Goal: Information Seeking & Learning: Learn about a topic

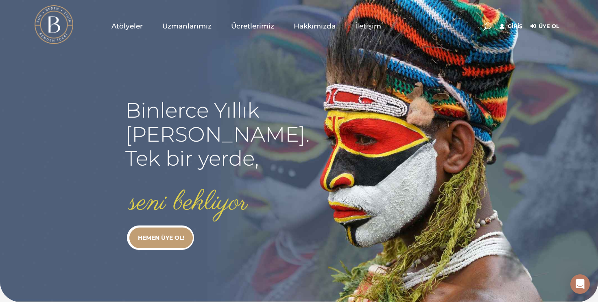
click at [515, 28] on link "Giriş" at bounding box center [511, 27] width 23 height 10
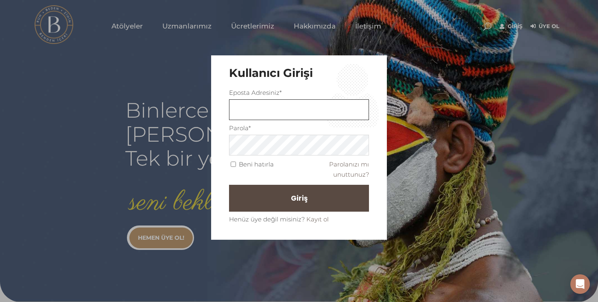
click at [304, 110] on input "text" at bounding box center [299, 109] width 140 height 21
click at [359, 164] on link "Parolanızı mı unuttunuz?" at bounding box center [349, 169] width 40 height 18
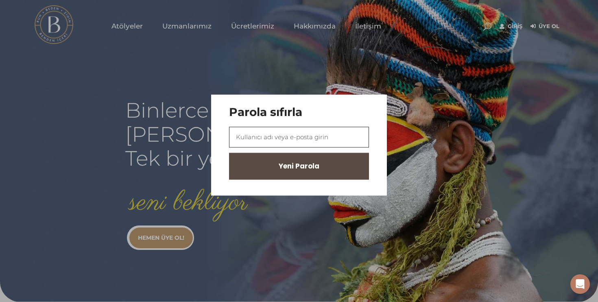
click at [325, 135] on input "text" at bounding box center [299, 137] width 140 height 21
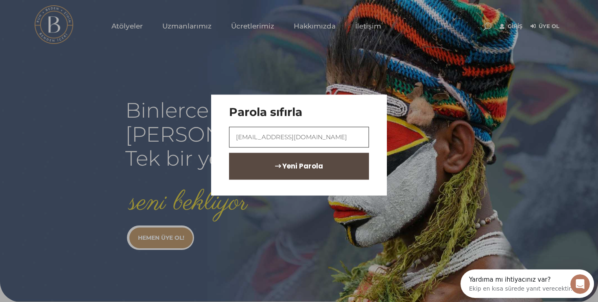
type input "bengduzgun@gmail.com"
click at [282, 169] on span "Yeni Parola" at bounding box center [302, 166] width 41 height 14
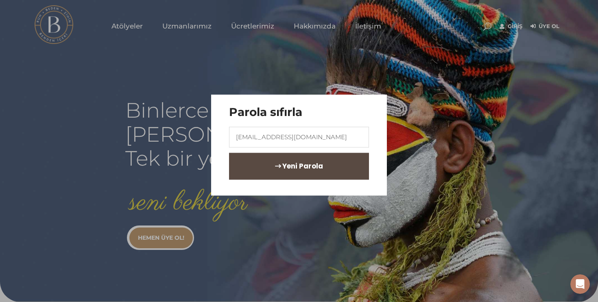
click at [282, 168] on span "Yeni Parola" at bounding box center [302, 166] width 41 height 14
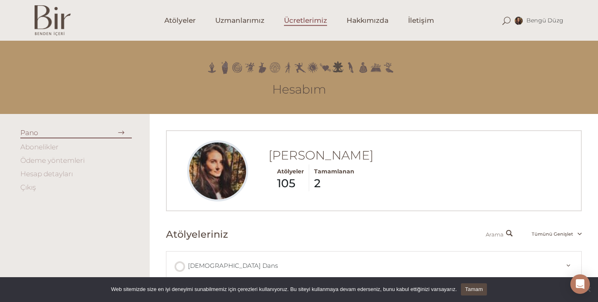
click at [301, 22] on span "Ücretlerimiz" at bounding box center [305, 20] width 43 height 9
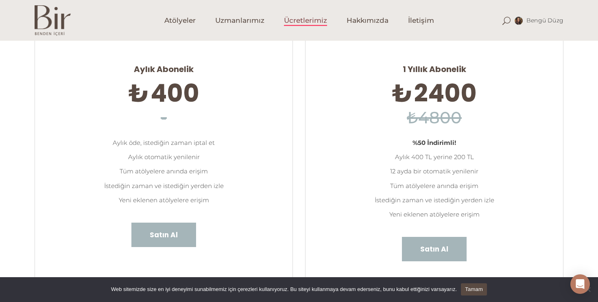
scroll to position [79, 0]
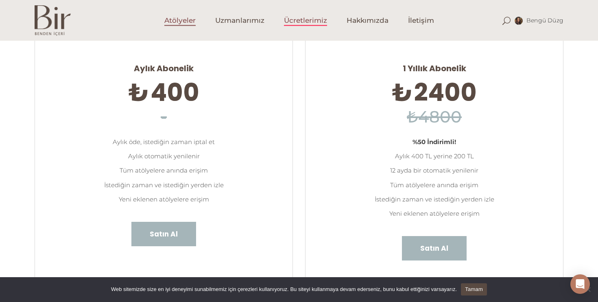
click at [174, 20] on span "Atölyeler" at bounding box center [179, 20] width 31 height 9
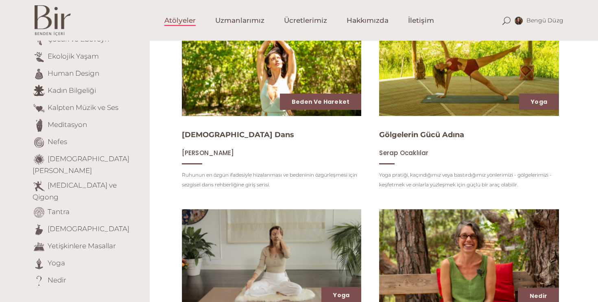
scroll to position [139, 0]
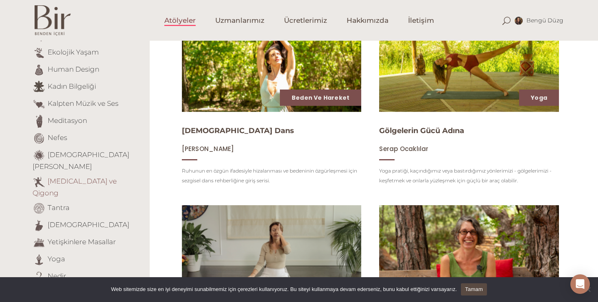
click at [59, 177] on link "[MEDICAL_DATA] ve Qigong" at bounding box center [75, 187] width 84 height 20
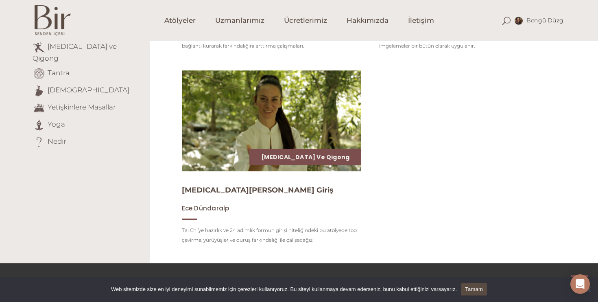
scroll to position [275, 0]
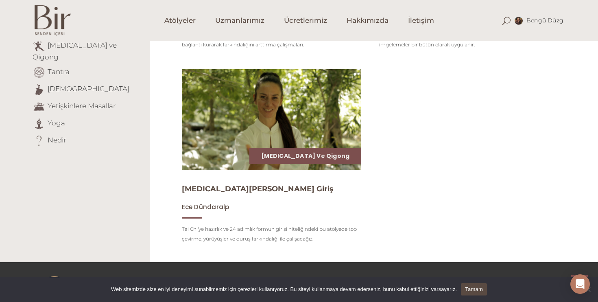
click at [245, 116] on img at bounding box center [271, 120] width 185 height 104
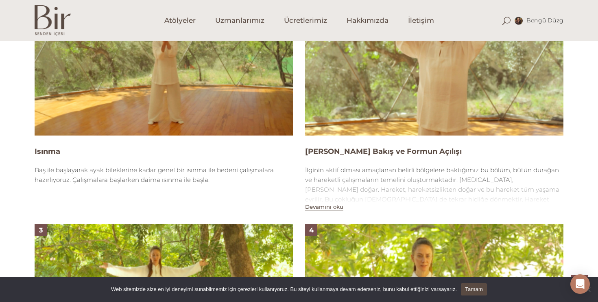
scroll to position [631, 0]
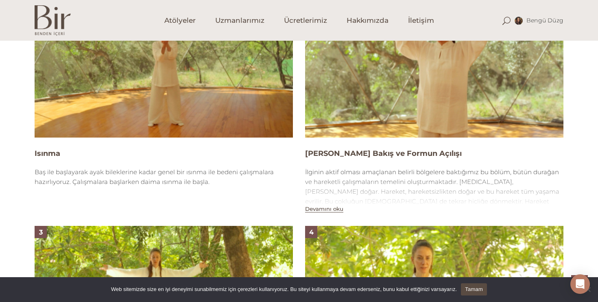
click at [229, 88] on img at bounding box center [164, 64] width 258 height 145
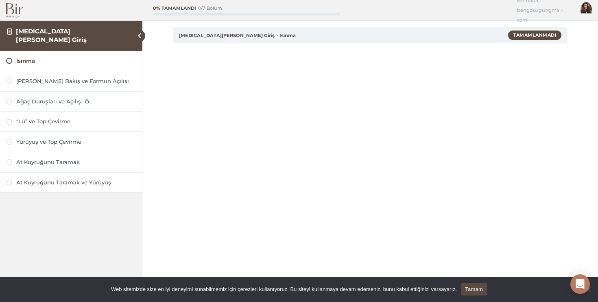
scroll to position [48, 0]
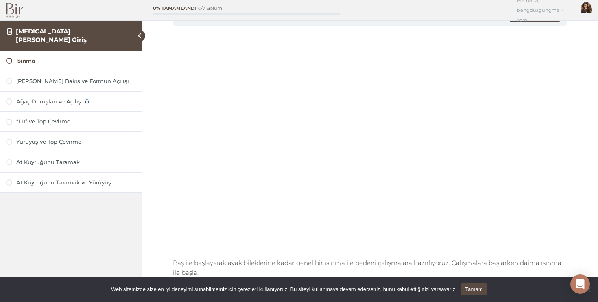
click at [13, 14] on img at bounding box center [14, 10] width 17 height 14
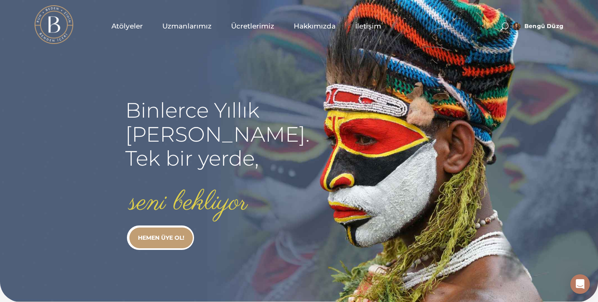
click at [135, 28] on span "Atölyeler" at bounding box center [126, 26] width 31 height 9
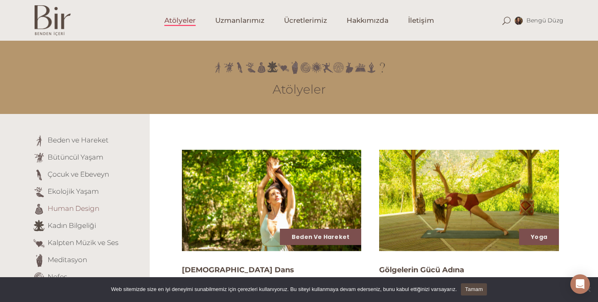
click at [95, 208] on link "Human Design" at bounding box center [74, 208] width 52 height 8
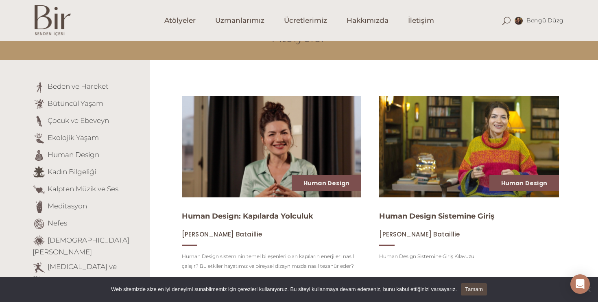
scroll to position [54, 0]
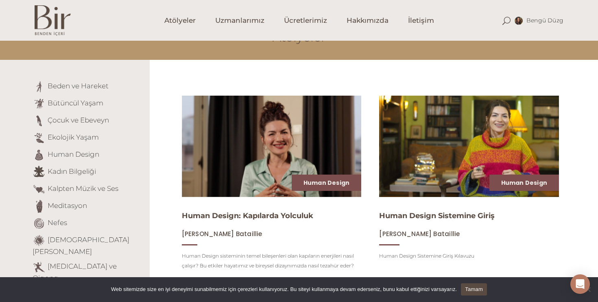
click at [456, 148] on img at bounding box center [469, 146] width 185 height 104
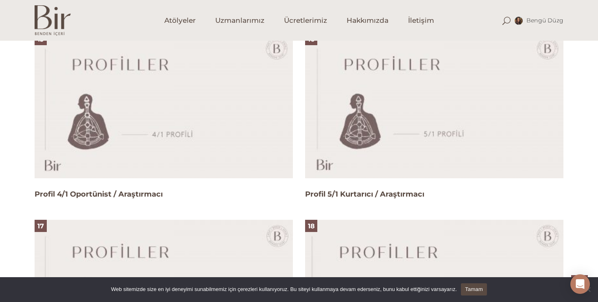
scroll to position [2009, 0]
click at [395, 118] on img at bounding box center [434, 105] width 258 height 145
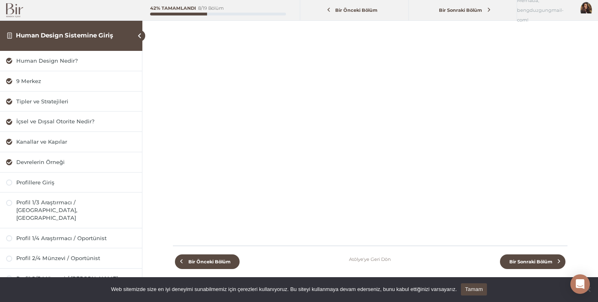
scroll to position [65, 0]
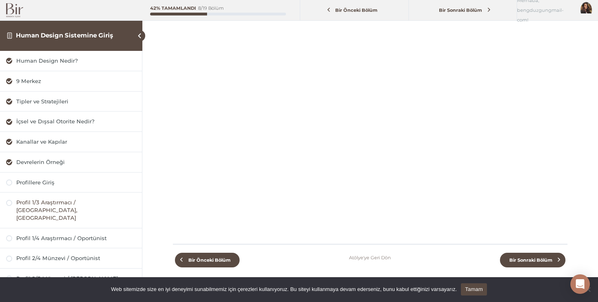
click at [108, 205] on div "Profil 1/3 Araştırmacı / [GEOGRAPHIC_DATA], [GEOGRAPHIC_DATA]" at bounding box center [76, 210] width 120 height 23
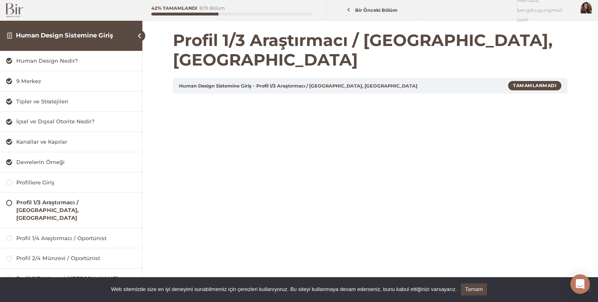
click at [13, 12] on img at bounding box center [14, 10] width 17 height 14
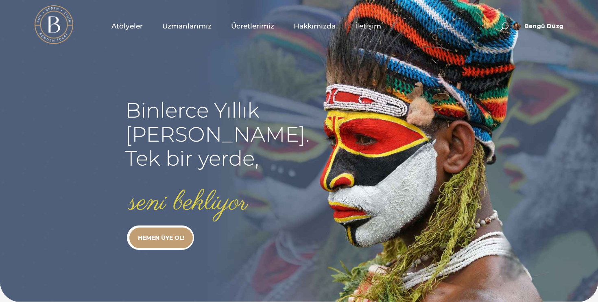
click at [127, 33] on link "Atölyeler" at bounding box center [127, 26] width 51 height 41
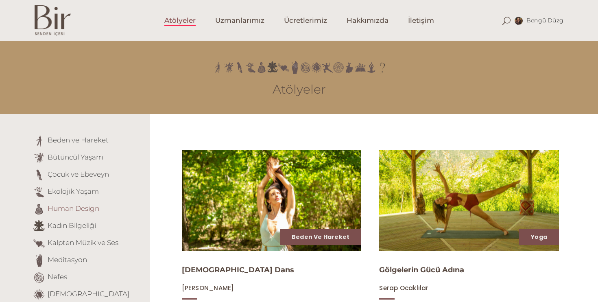
click at [92, 209] on link "Human Design" at bounding box center [74, 208] width 52 height 8
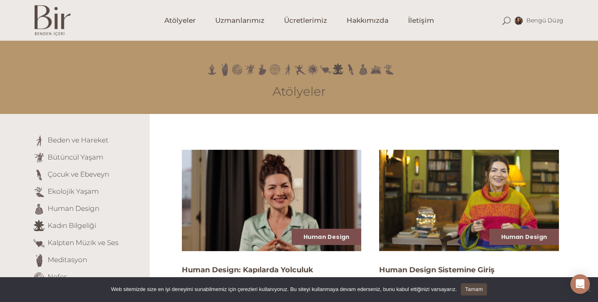
click at [255, 185] on img at bounding box center [271, 200] width 185 height 104
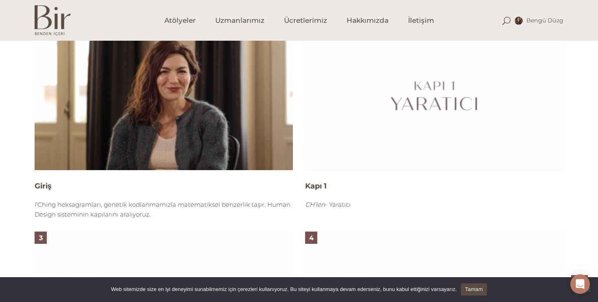
scroll to position [519, 0]
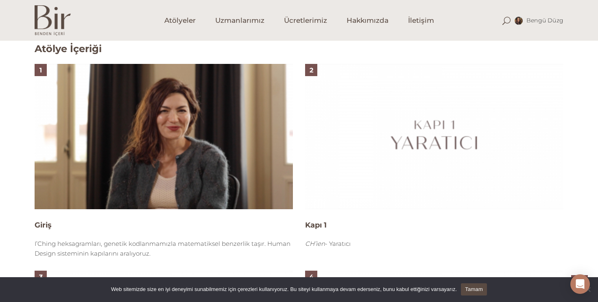
click at [372, 142] on img at bounding box center [434, 136] width 258 height 145
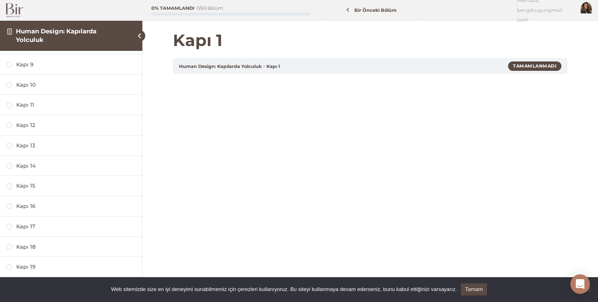
click at [12, 13] on img at bounding box center [14, 10] width 17 height 14
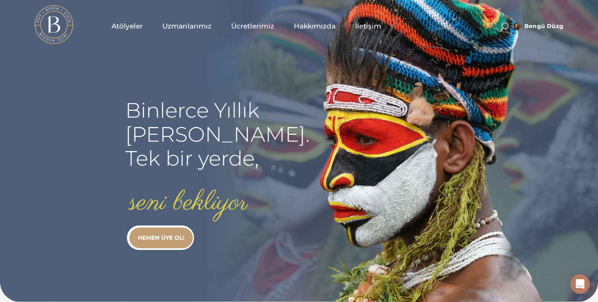
click at [135, 26] on span "Atölyeler" at bounding box center [126, 26] width 31 height 9
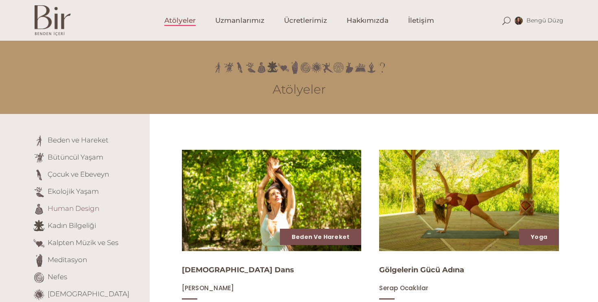
click at [81, 212] on link "Human Design" at bounding box center [74, 208] width 52 height 8
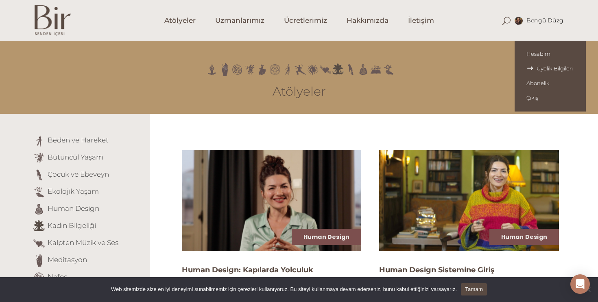
click at [541, 70] on span "Üyelik Bilgileri" at bounding box center [550, 68] width 48 height 7
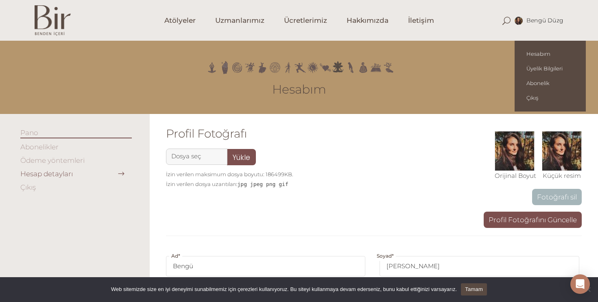
click at [550, 20] on span "Bengü Düzg" at bounding box center [544, 20] width 37 height 7
click at [542, 85] on span "Abonelik" at bounding box center [550, 83] width 48 height 7
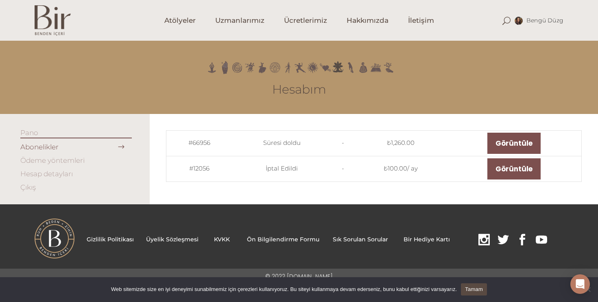
click at [33, 175] on link "Hesap detayları" at bounding box center [46, 174] width 52 height 8
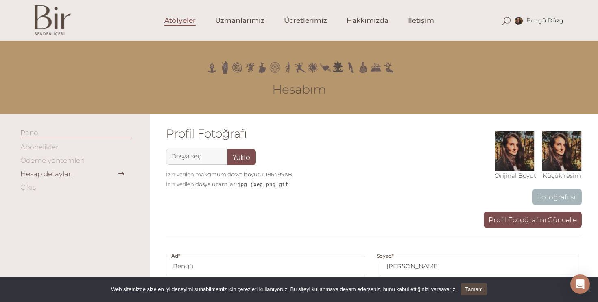
click at [180, 24] on span "Atölyeler" at bounding box center [179, 20] width 31 height 9
